Goal: Navigation & Orientation: Find specific page/section

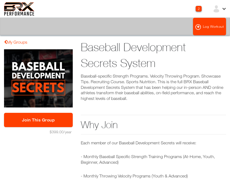
click at [224, 9] on icon at bounding box center [224, 8] width 5 height 5
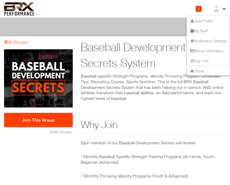
click at [200, 31] on link "My Stuff" at bounding box center [198, 30] width 19 height 5
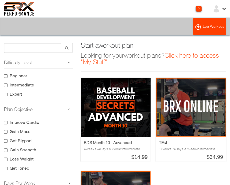
click at [223, 11] on div at bounding box center [220, 9] width 14 height 8
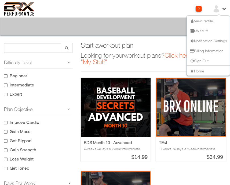
click at [204, 31] on link "My Stuff" at bounding box center [198, 30] width 19 height 5
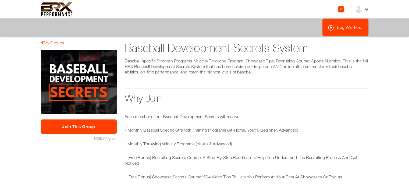
click at [364, 9] on icon at bounding box center [366, 8] width 5 height 5
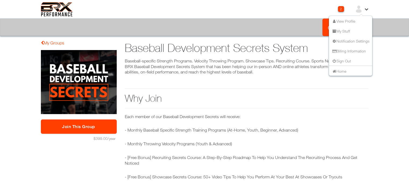
click at [351, 28] on li "My Stuff" at bounding box center [350, 31] width 43 height 10
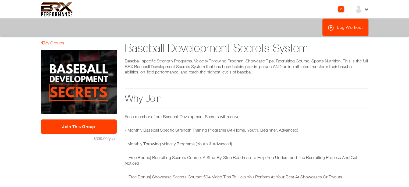
click at [364, 9] on icon at bounding box center [366, 8] width 5 height 5
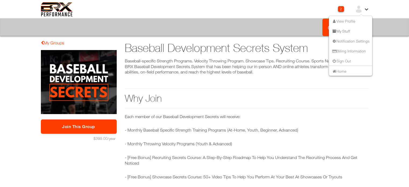
click at [342, 31] on link "My Stuff" at bounding box center [340, 30] width 19 height 5
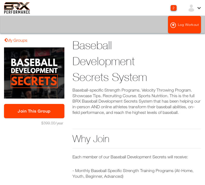
click at [21, 8] on img at bounding box center [17, 8] width 26 height 12
